Goal: Information Seeking & Learning: Learn about a topic

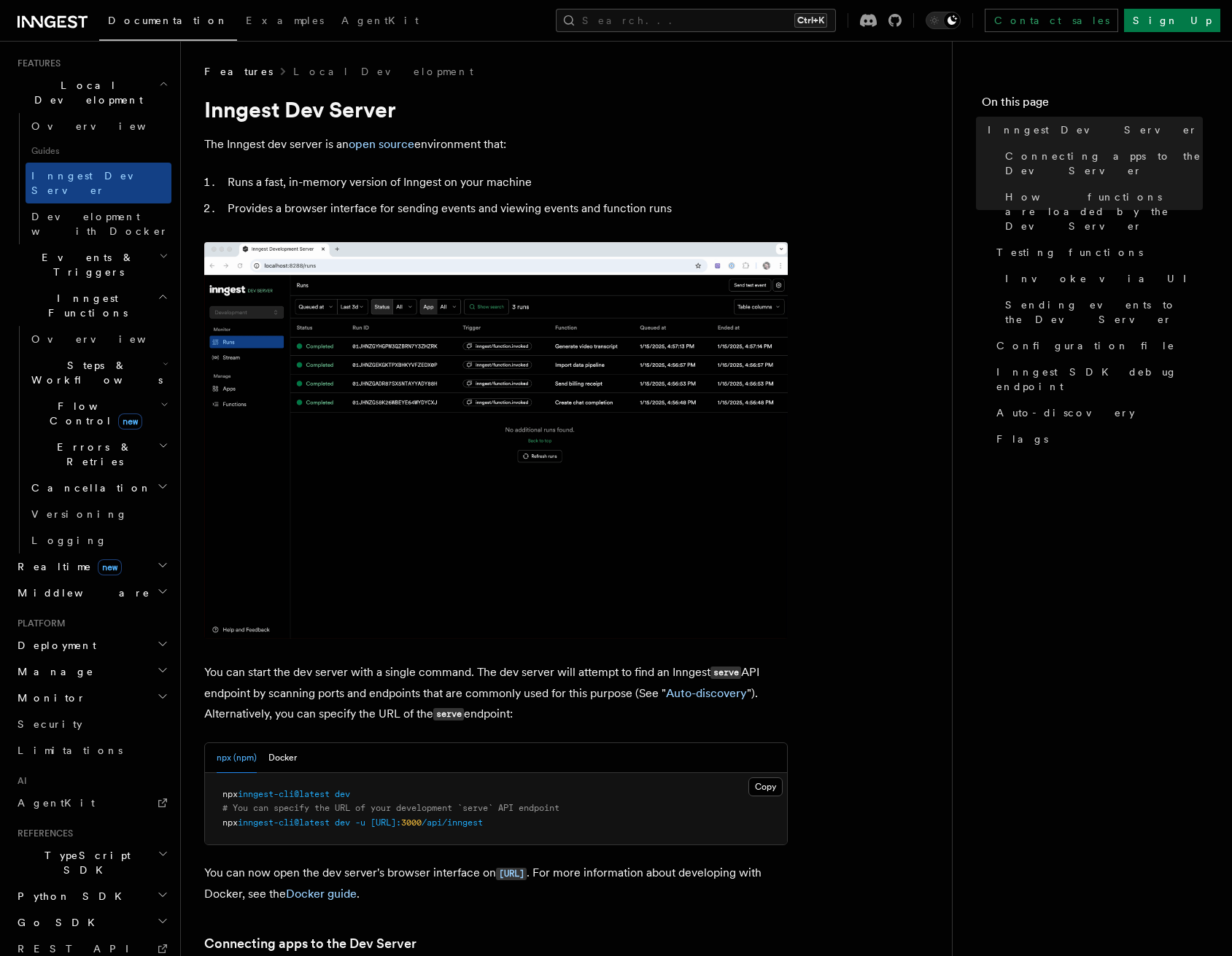
click at [80, 632] on h2 "Deployment" at bounding box center [91, 646] width 160 height 26
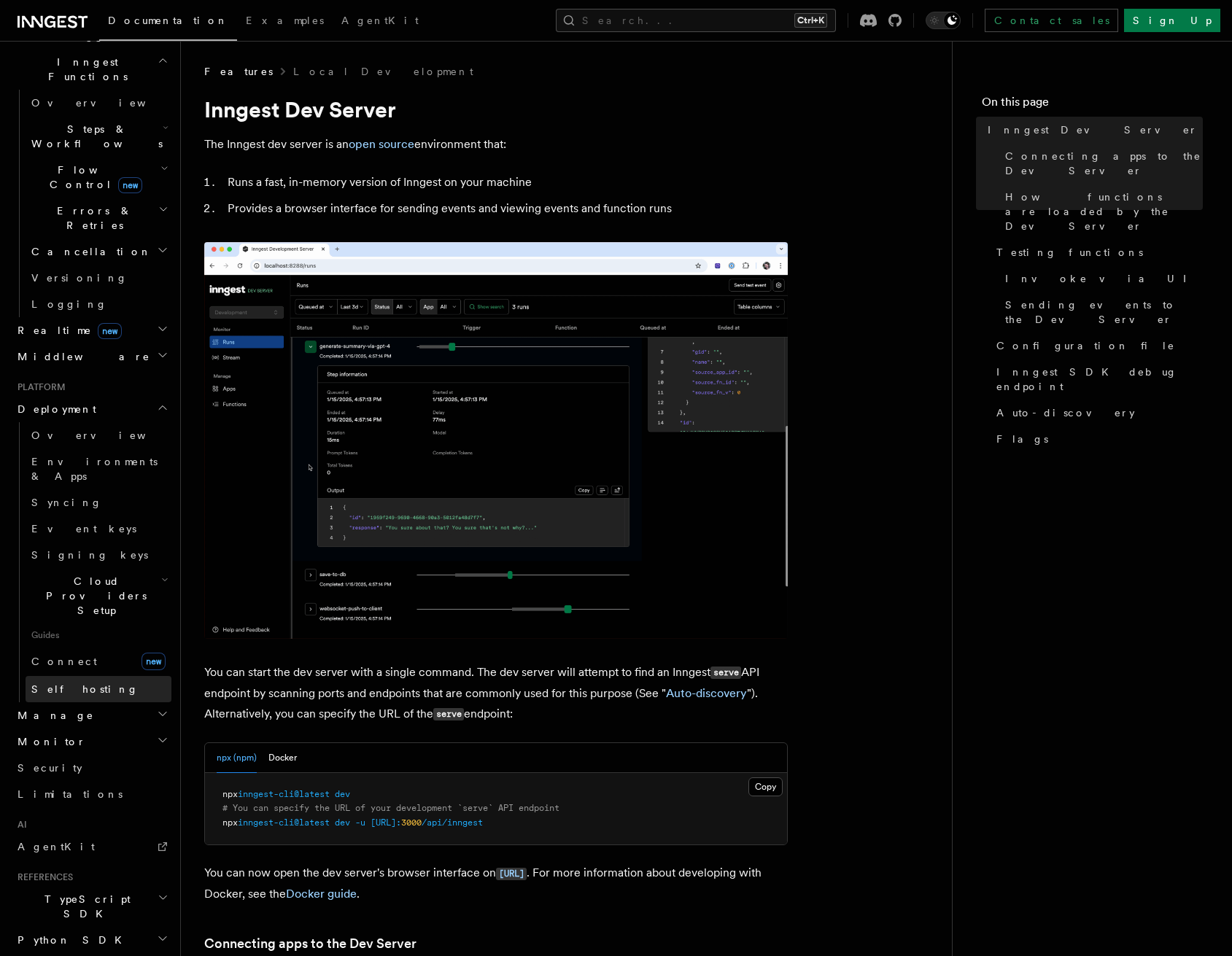
click at [70, 682] on span "Self hosting" at bounding box center [85, 689] width 108 height 14
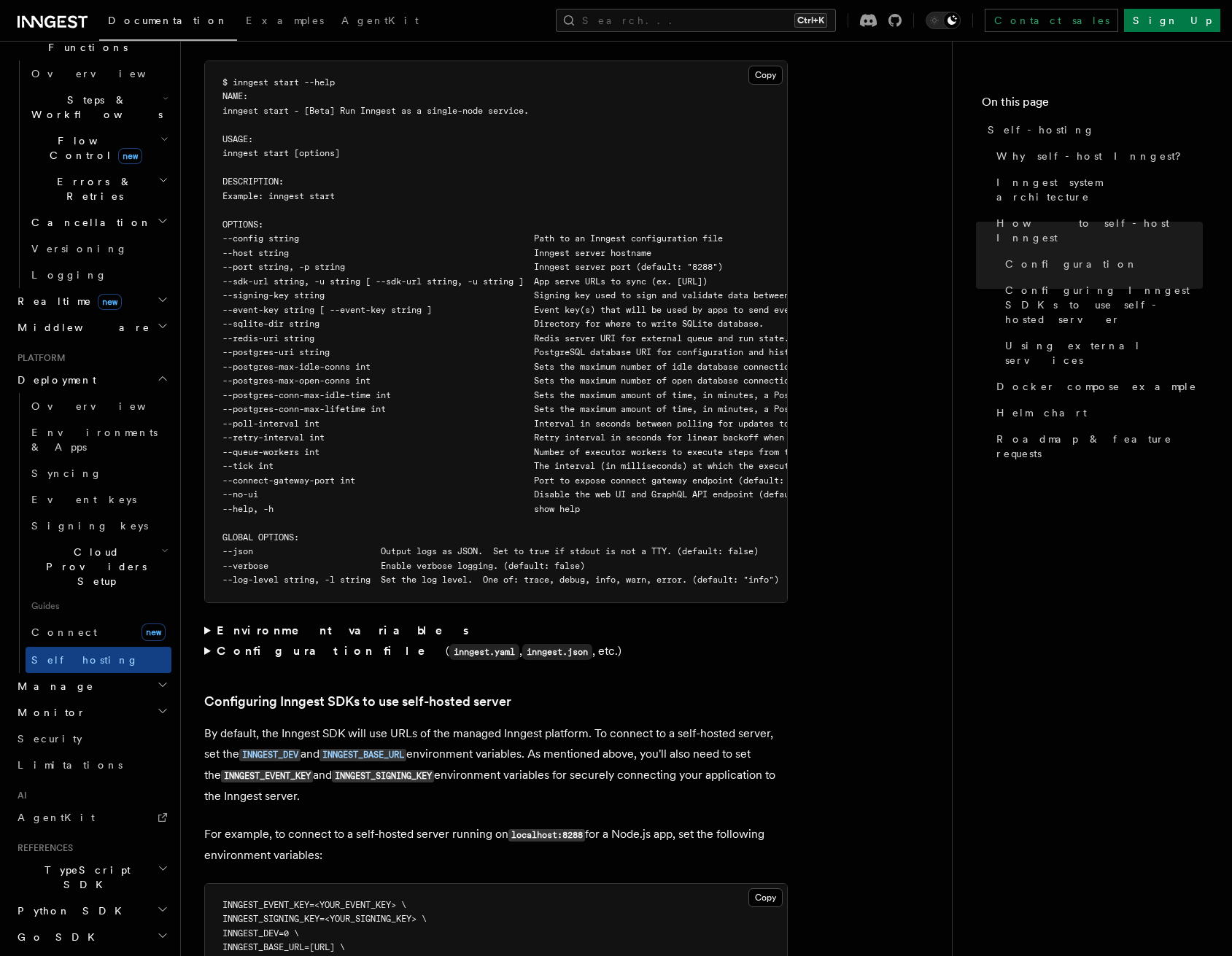
scroll to position [2553, 0]
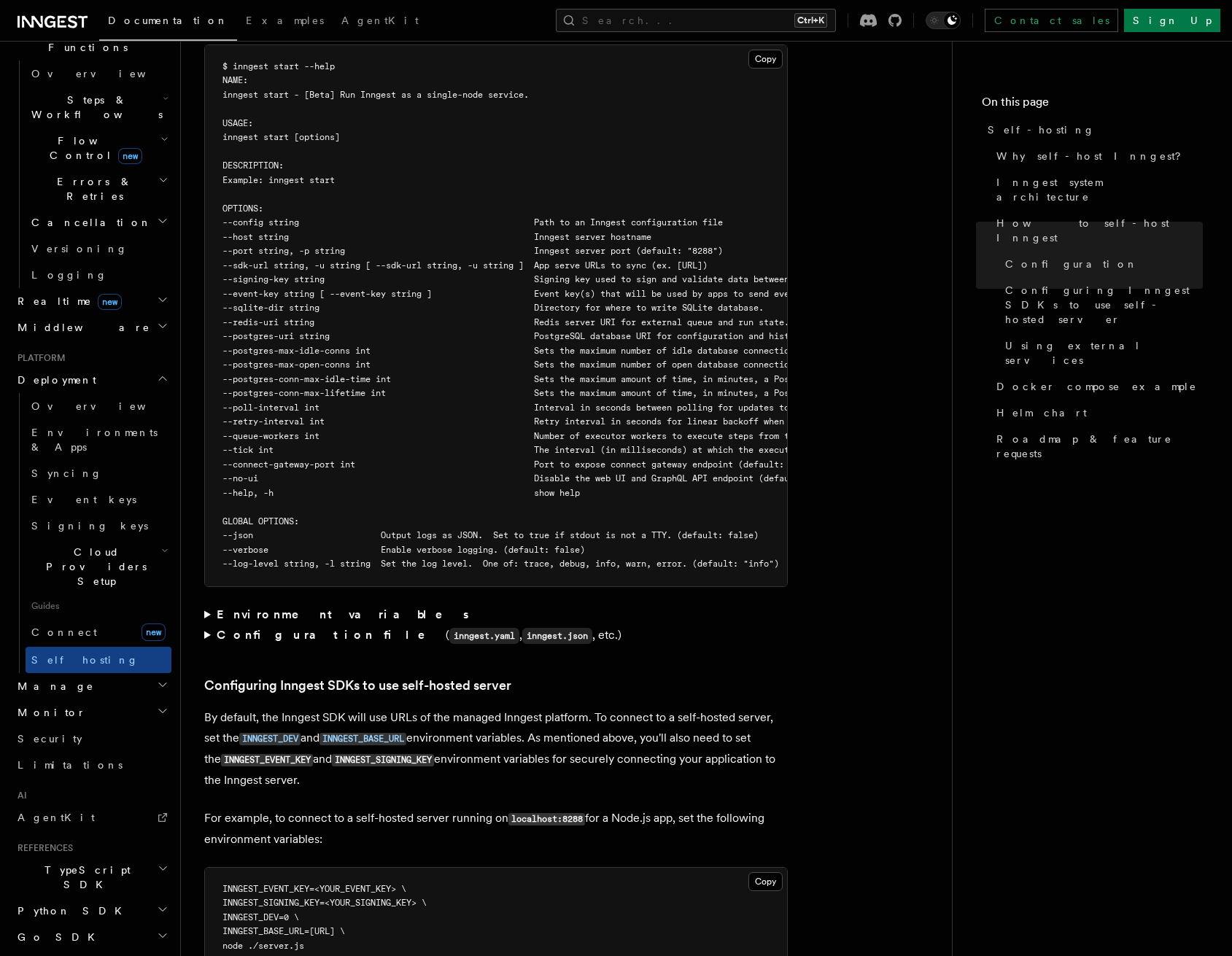
click at [259, 608] on strong "Environment variables" at bounding box center [345, 614] width 255 height 14
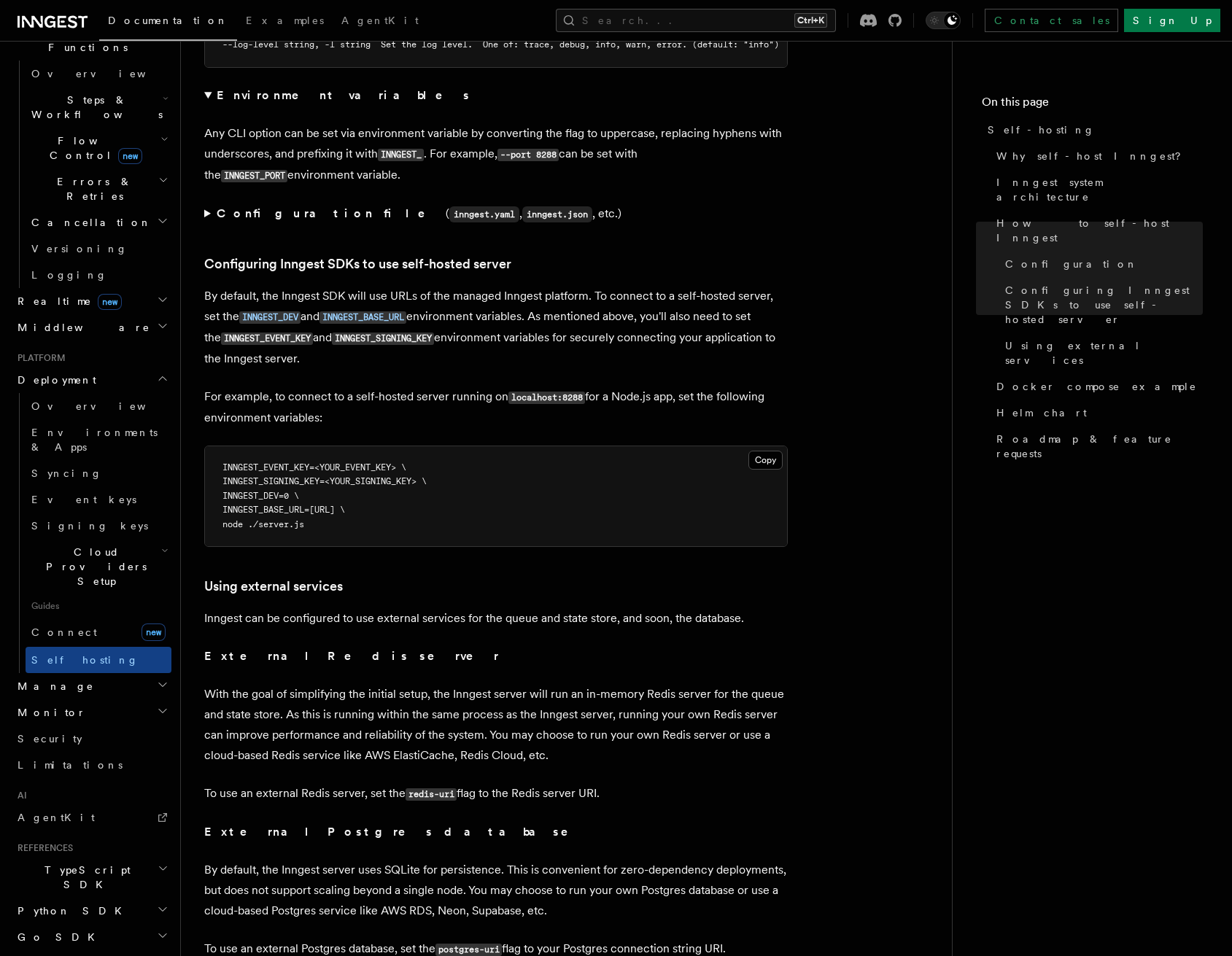
scroll to position [3136, 0]
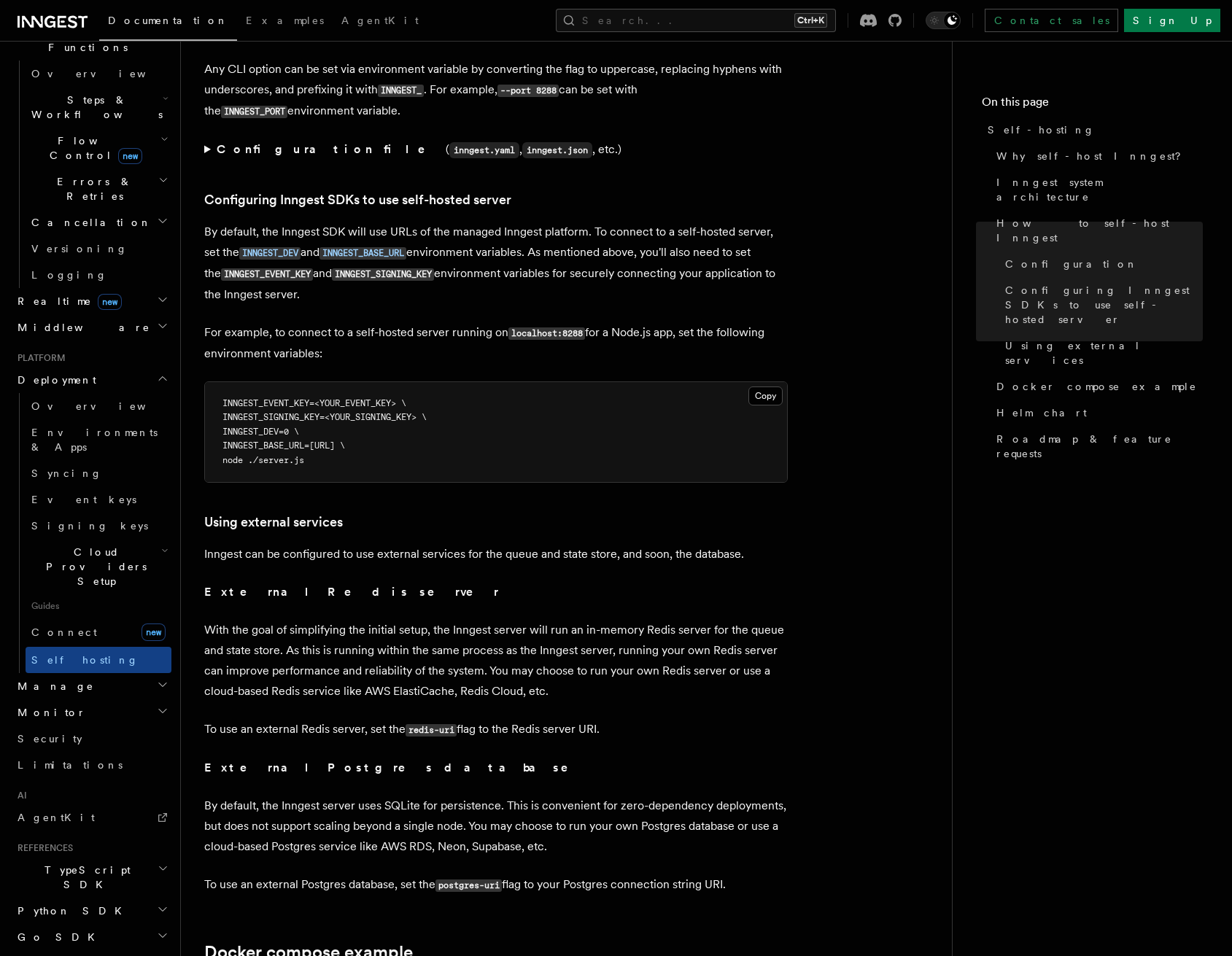
click at [413, 468] on article "Platform Deployment Self-hosting Self-hosting support for Inngest is supported …" at bounding box center [565, 94] width 724 height 6332
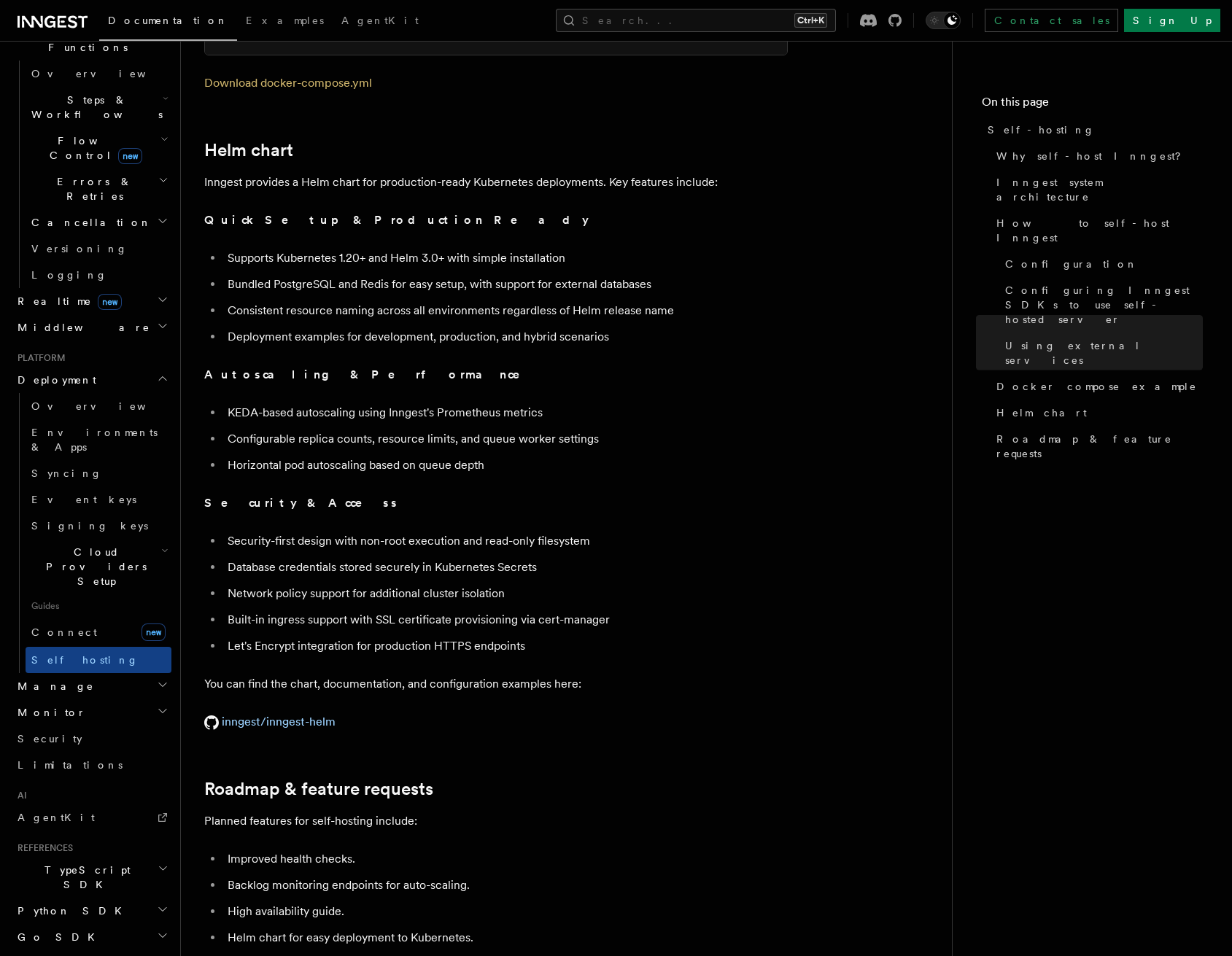
scroll to position [5033, 0]
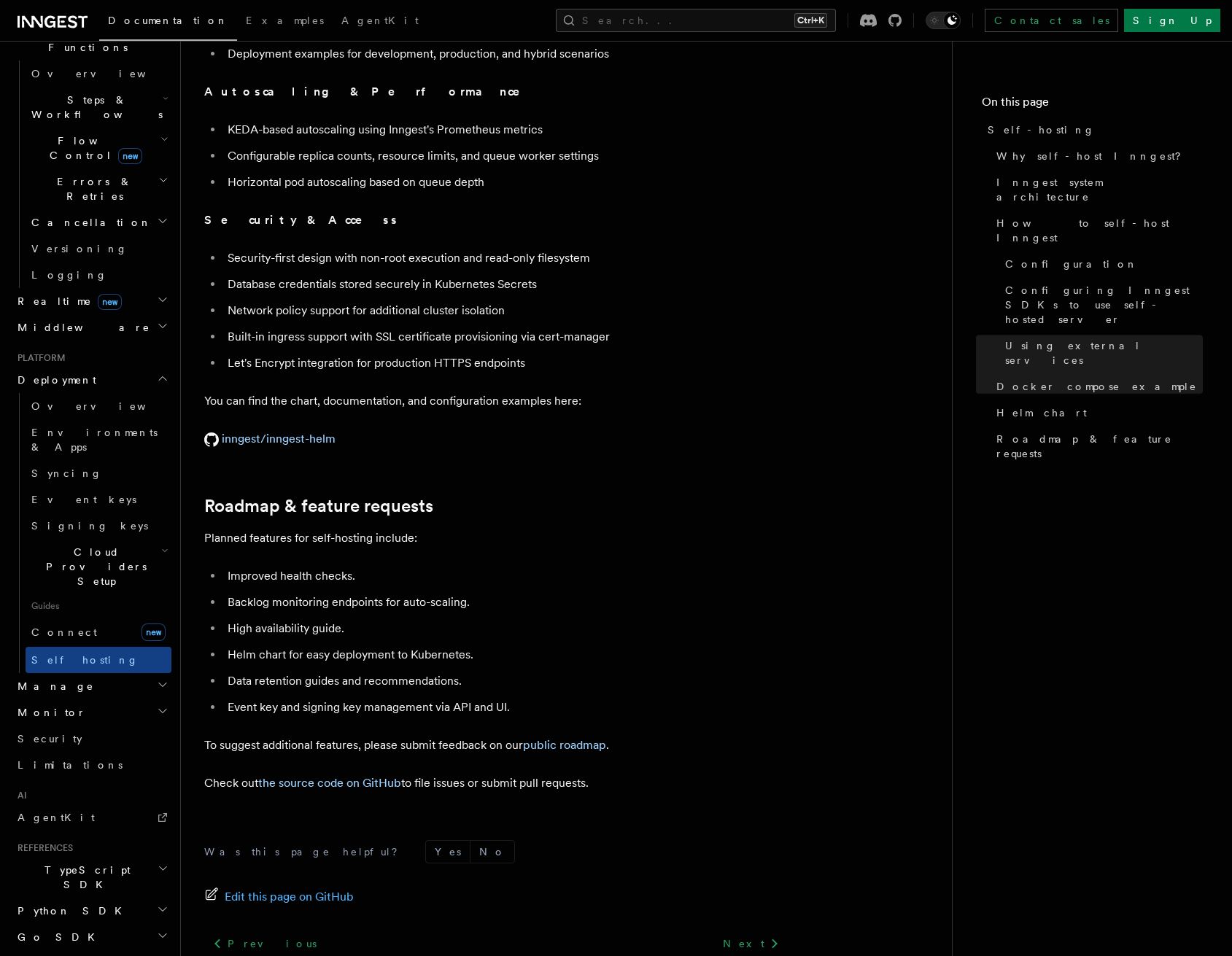
scroll to position [5325, 0]
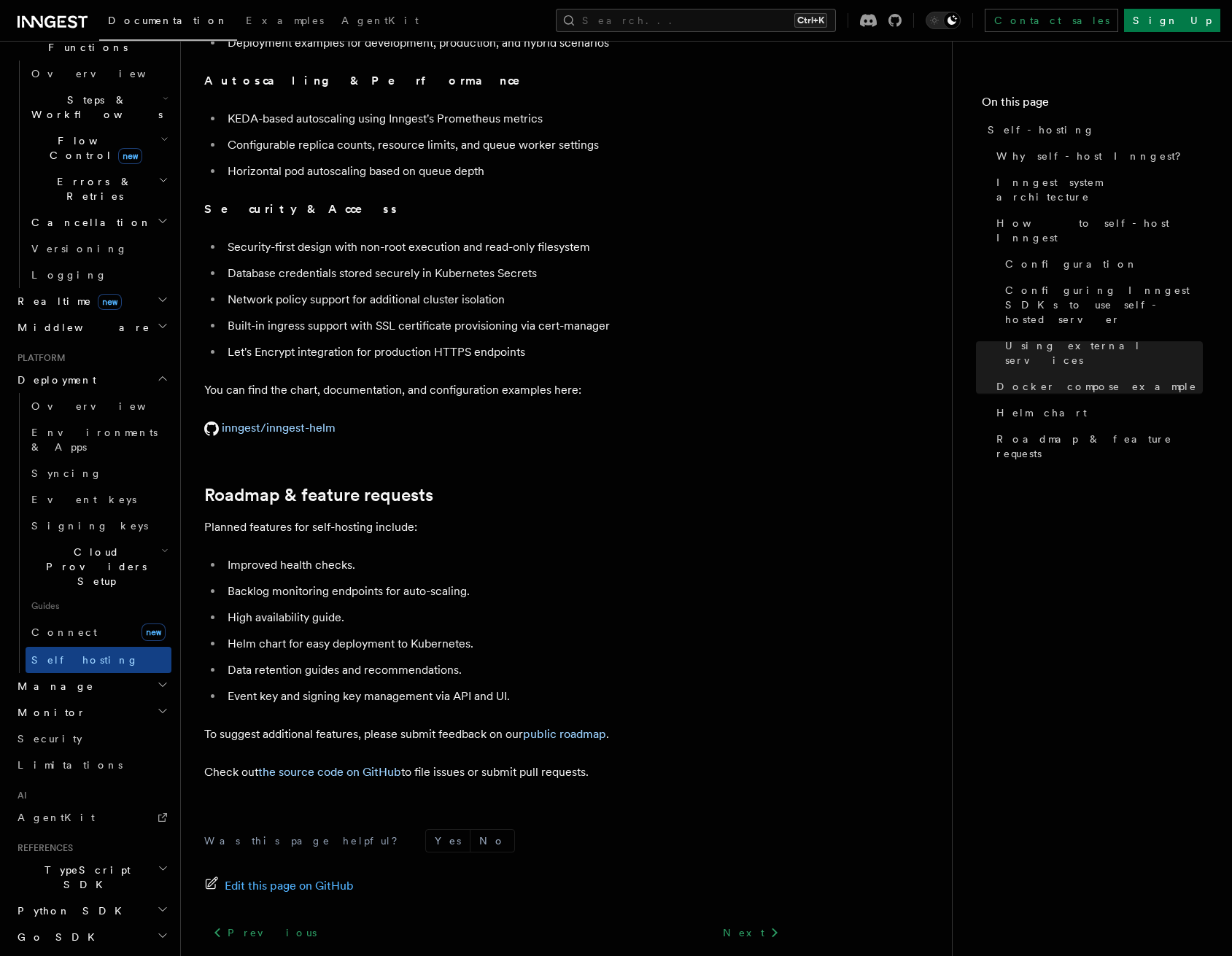
click at [599, 728] on link "public roadmap" at bounding box center [565, 734] width 83 height 14
